Goal: Navigation & Orientation: Find specific page/section

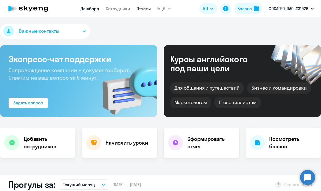
select select "30"
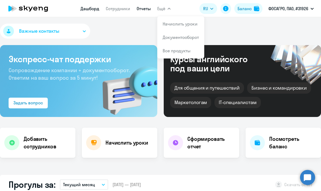
click at [146, 9] on link "Отчеты" at bounding box center [144, 8] width 14 height 5
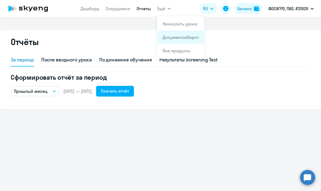
click at [177, 39] on link "Документооборот" at bounding box center [181, 37] width 36 height 5
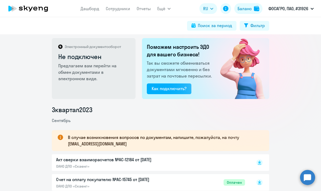
scroll to position [3, 0]
